Goal: Understand process/instructions: Learn how to perform a task or action

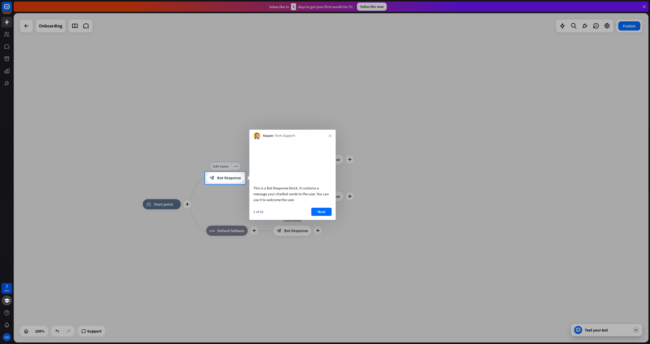
click at [228, 178] on span "Bot Response" at bounding box center [229, 177] width 24 height 5
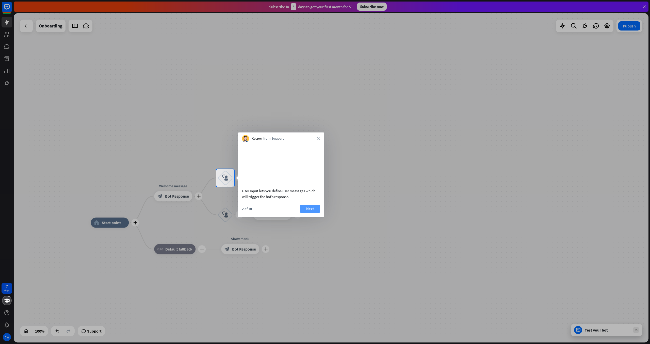
click at [301, 213] on button "Next" at bounding box center [310, 209] width 20 height 8
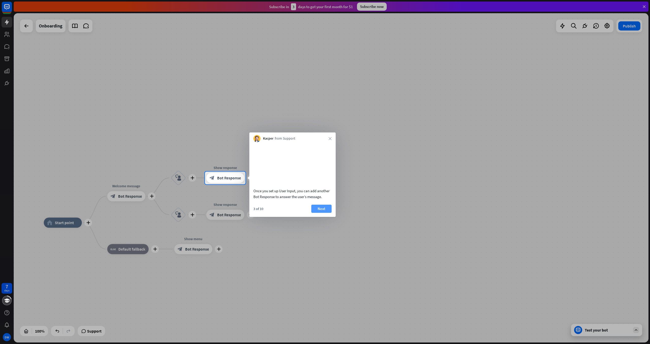
click at [324, 212] on button "Next" at bounding box center [321, 209] width 20 height 8
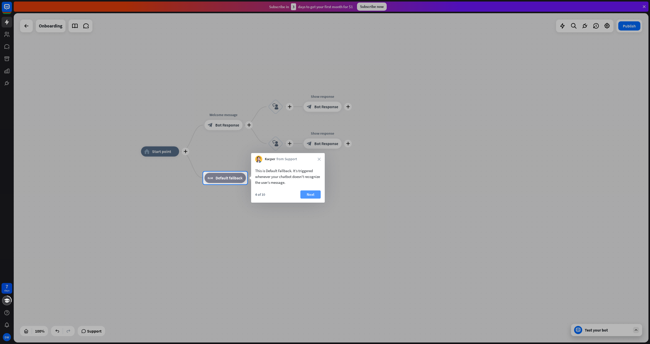
click at [311, 195] on button "Next" at bounding box center [311, 194] width 20 height 8
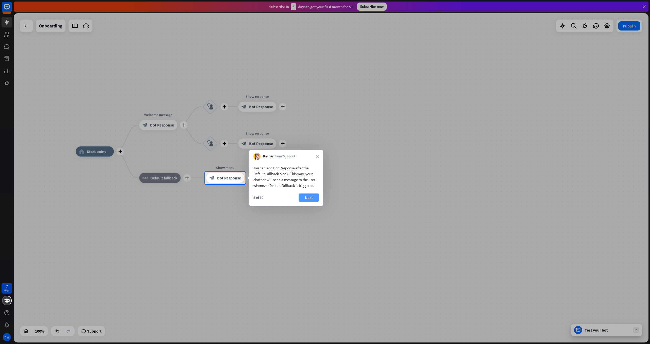
click at [306, 195] on button "Next" at bounding box center [309, 197] width 20 height 8
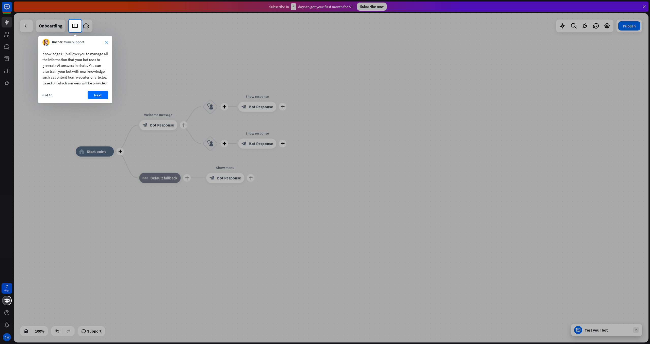
click at [106, 41] on icon "close" at bounding box center [106, 42] width 3 height 3
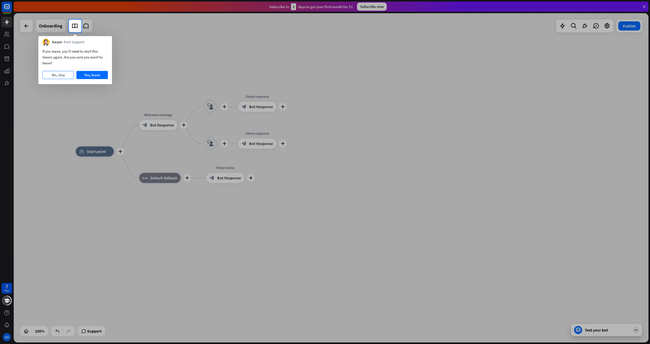
click at [57, 76] on button "No, stay" at bounding box center [58, 75] width 32 height 8
